Goal: Navigation & Orientation: Find specific page/section

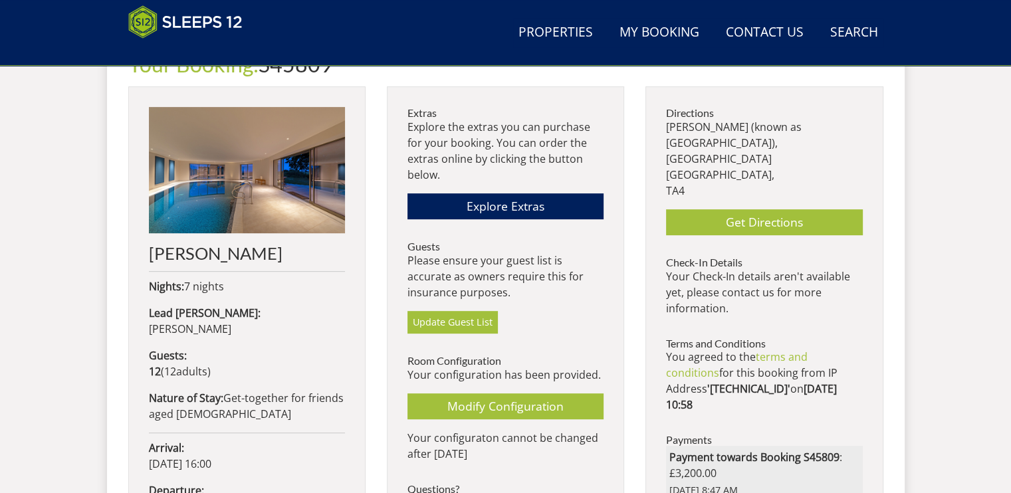
scroll to position [517, 0]
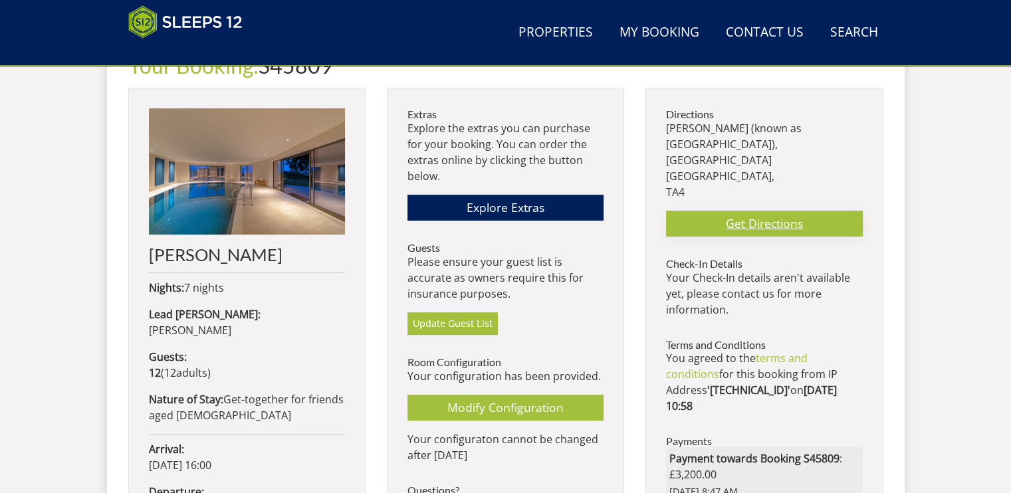
click at [771, 211] on link "Get Directions" at bounding box center [764, 224] width 196 height 26
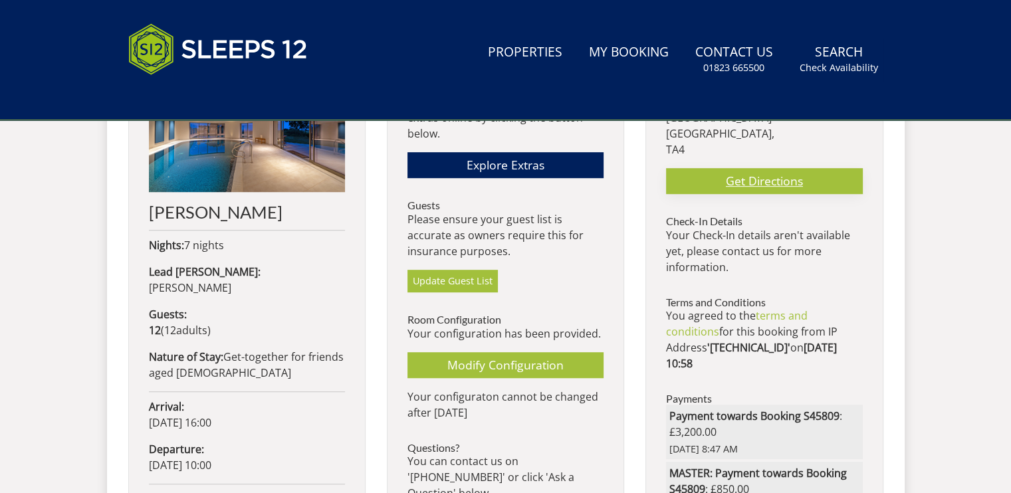
click at [823, 168] on link "Get Directions" at bounding box center [764, 181] width 196 height 26
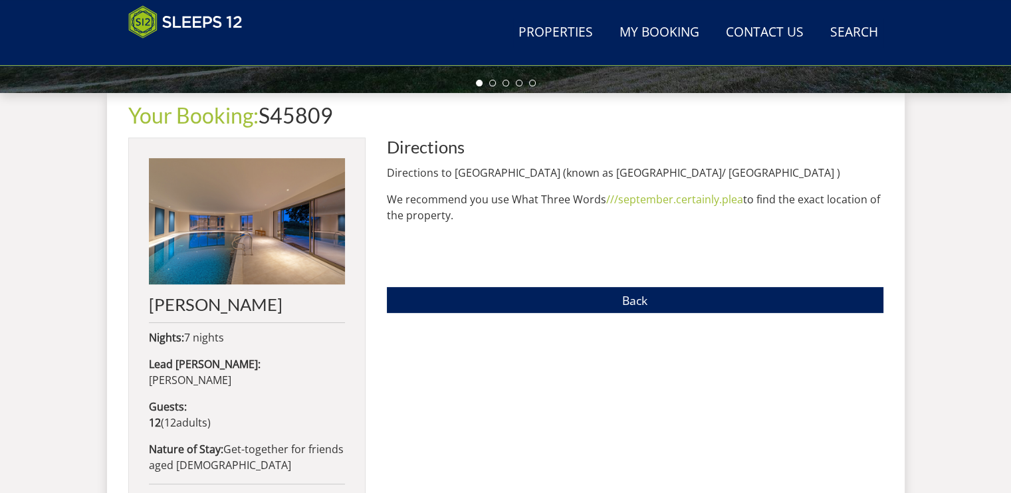
scroll to position [421, 0]
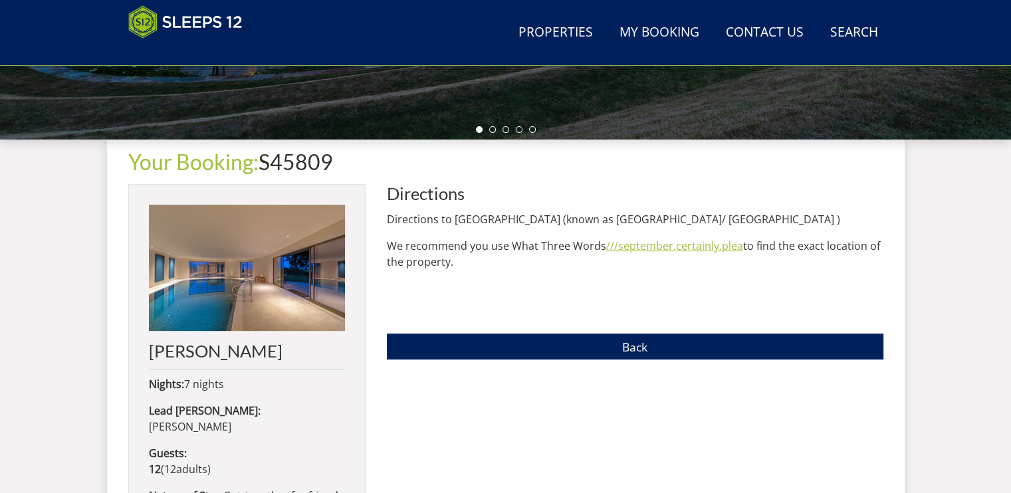
click at [719, 243] on link "///september.certainly.plea" at bounding box center [674, 246] width 137 height 15
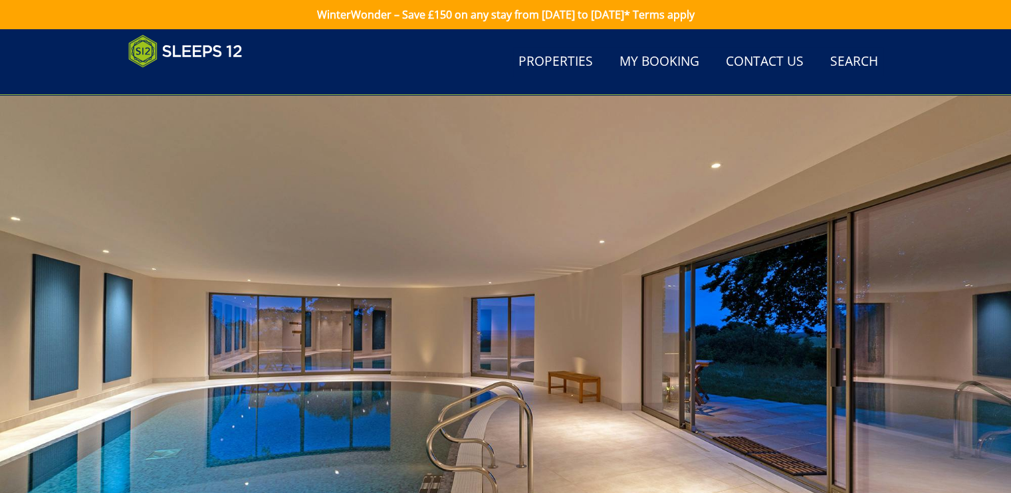
scroll to position [561, 0]
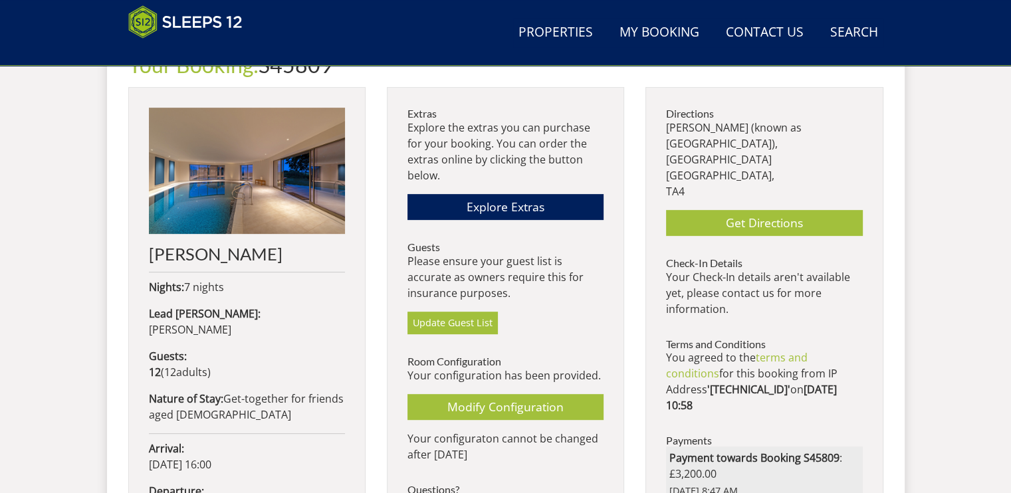
scroll to position [506, 0]
